Goal: Task Accomplishment & Management: Manage account settings

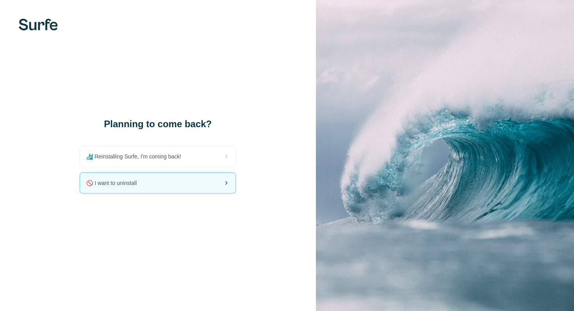
click at [152, 184] on div "🚫 I want to uninstall" at bounding box center [157, 183] width 155 height 20
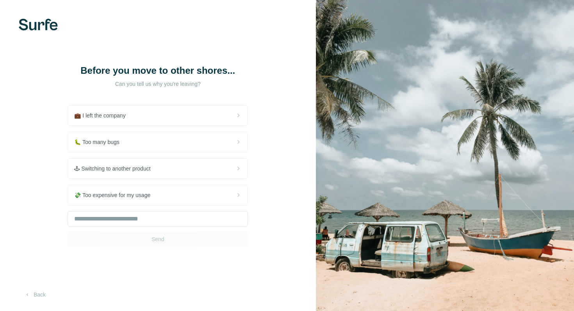
click at [136, 183] on div "💼 I left the company 🐛 Too many bugs 🕹 Switching to another product 💸 Too expen…" at bounding box center [158, 176] width 180 height 142
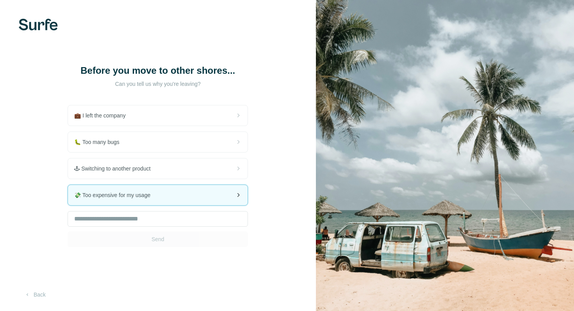
click at [135, 185] on div "💸 Too expensive for my usage" at bounding box center [158, 195] width 180 height 20
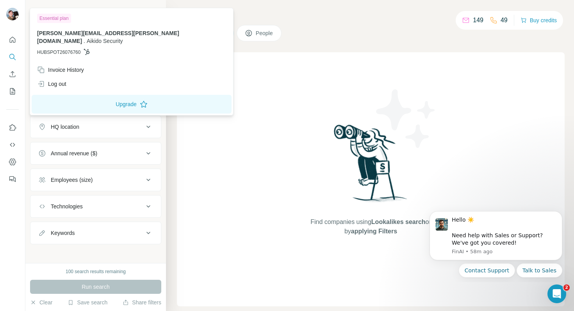
click at [13, 13] on img at bounding box center [12, 14] width 12 height 12
click at [328, 38] on div "Companies People" at bounding box center [371, 33] width 388 height 16
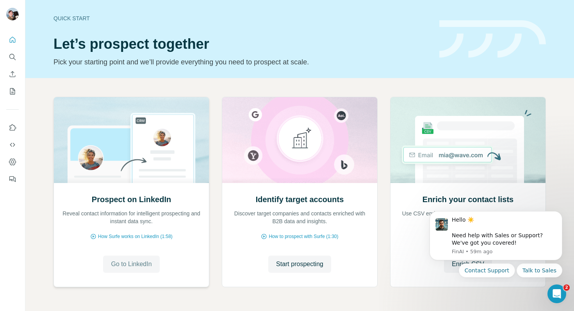
click at [137, 265] on span "Go to LinkedIn" at bounding box center [131, 264] width 41 height 9
